Goal: Task Accomplishment & Management: Manage account settings

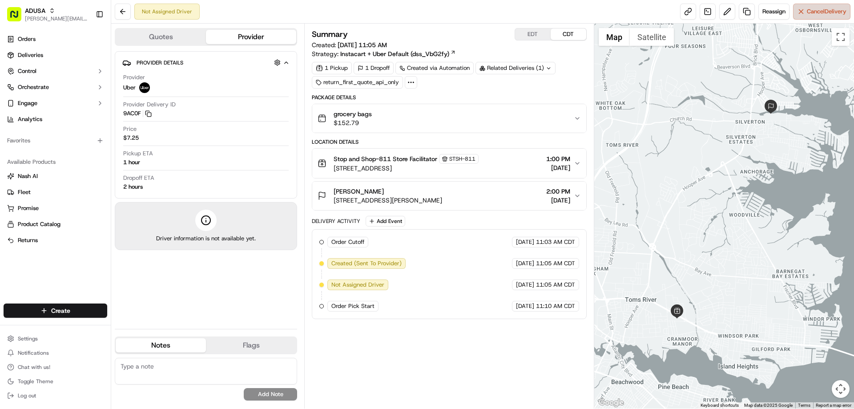
click at [821, 14] on span "Cancel Delivery" at bounding box center [826, 12] width 40 height 8
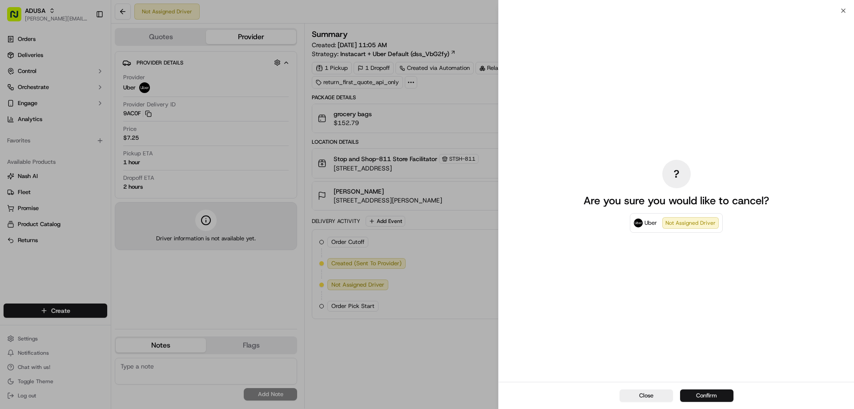
click at [703, 393] on button "Confirm" at bounding box center [706, 395] width 53 height 12
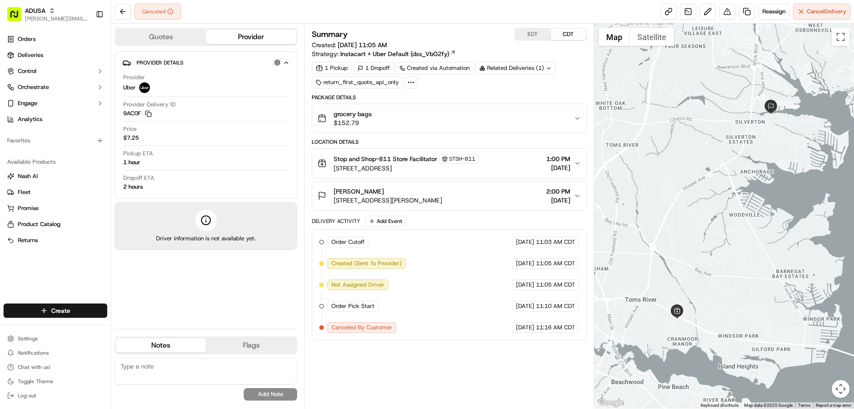
click at [227, 364] on textarea at bounding box center [206, 370] width 182 height 27
type textarea "c"
type textarea "cc cancel"
click at [268, 394] on button "Add Note" at bounding box center [270, 394] width 53 height 12
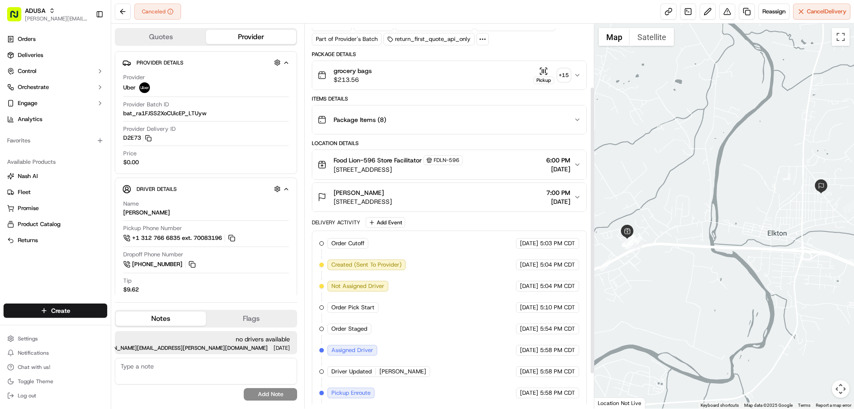
scroll to position [130, 0]
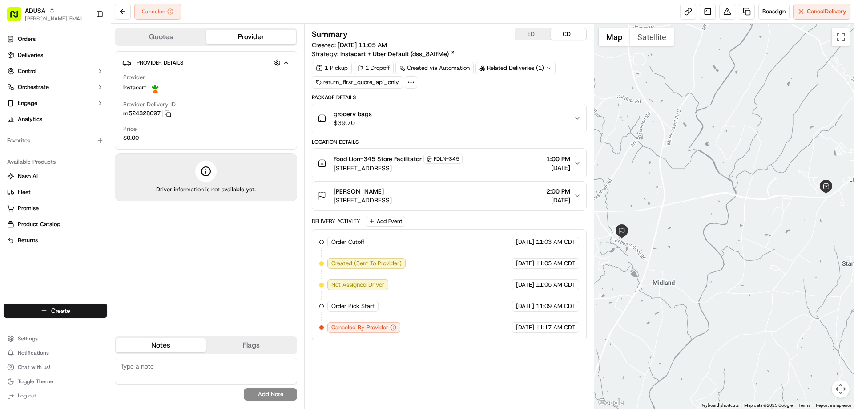
click at [189, 364] on textarea at bounding box center [206, 370] width 182 height 27
type textarea "customer cancelled"
click at [280, 397] on button "Add Note" at bounding box center [270, 394] width 53 height 12
